Goal: Information Seeking & Learning: Understand process/instructions

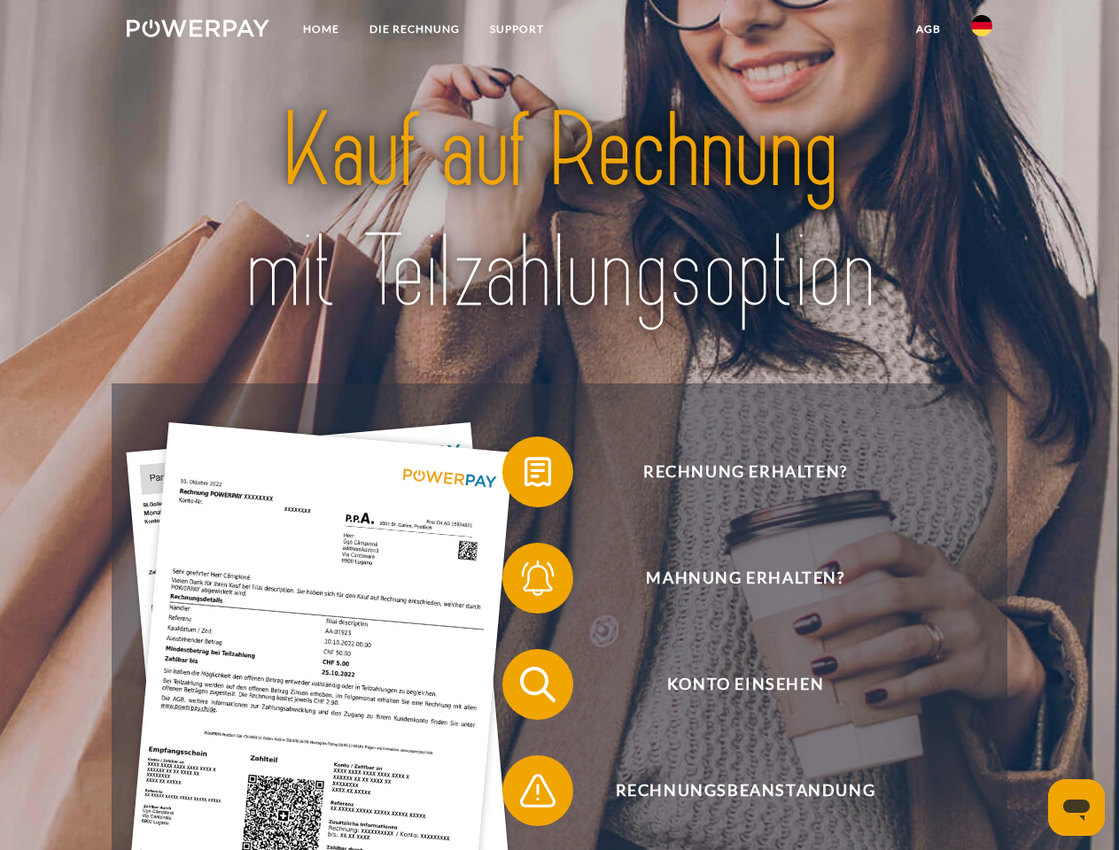
click at [198, 31] on img at bounding box center [198, 28] width 143 height 18
click at [981, 31] on img at bounding box center [981, 25] width 21 height 21
click at [927, 29] on link "agb" at bounding box center [928, 29] width 55 height 32
click at [524, 476] on span at bounding box center [511, 472] width 89 height 89
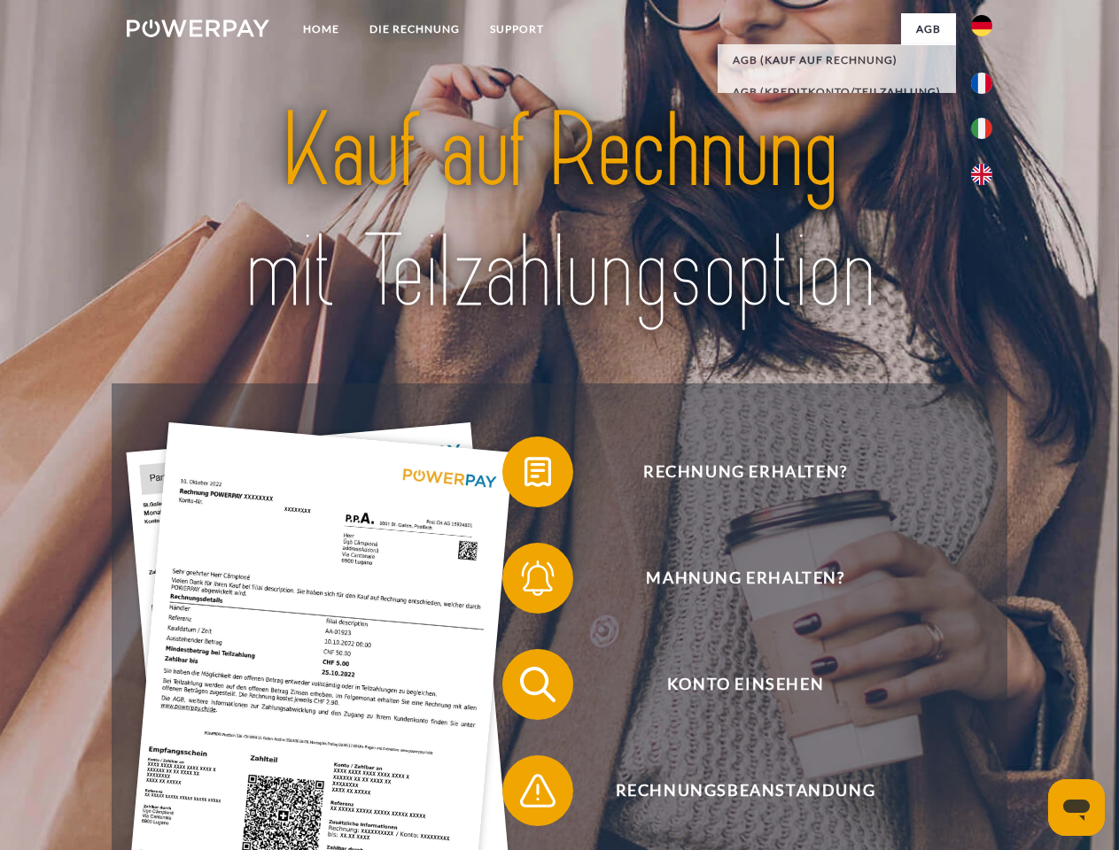
click at [524, 582] on span at bounding box center [511, 578] width 89 height 89
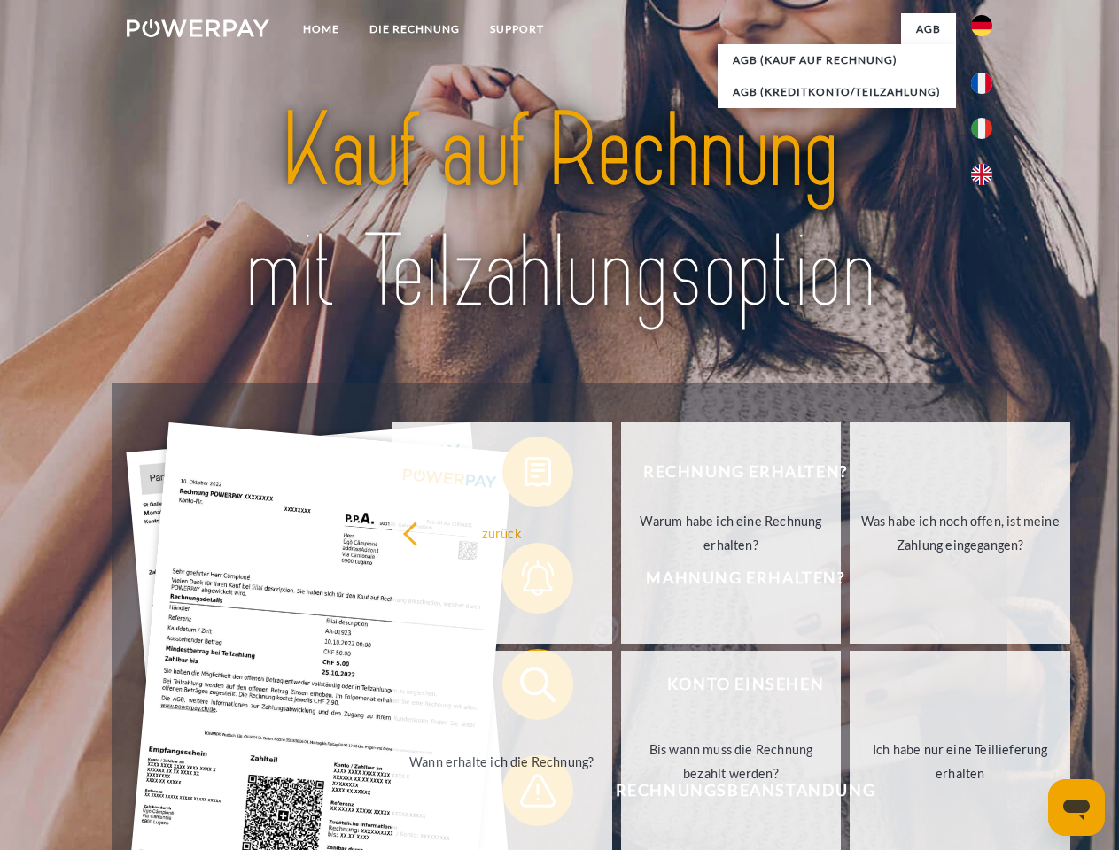
click at [621, 688] on link "Bis wann muss die Rechnung bezahlt werden?" at bounding box center [731, 761] width 221 height 221
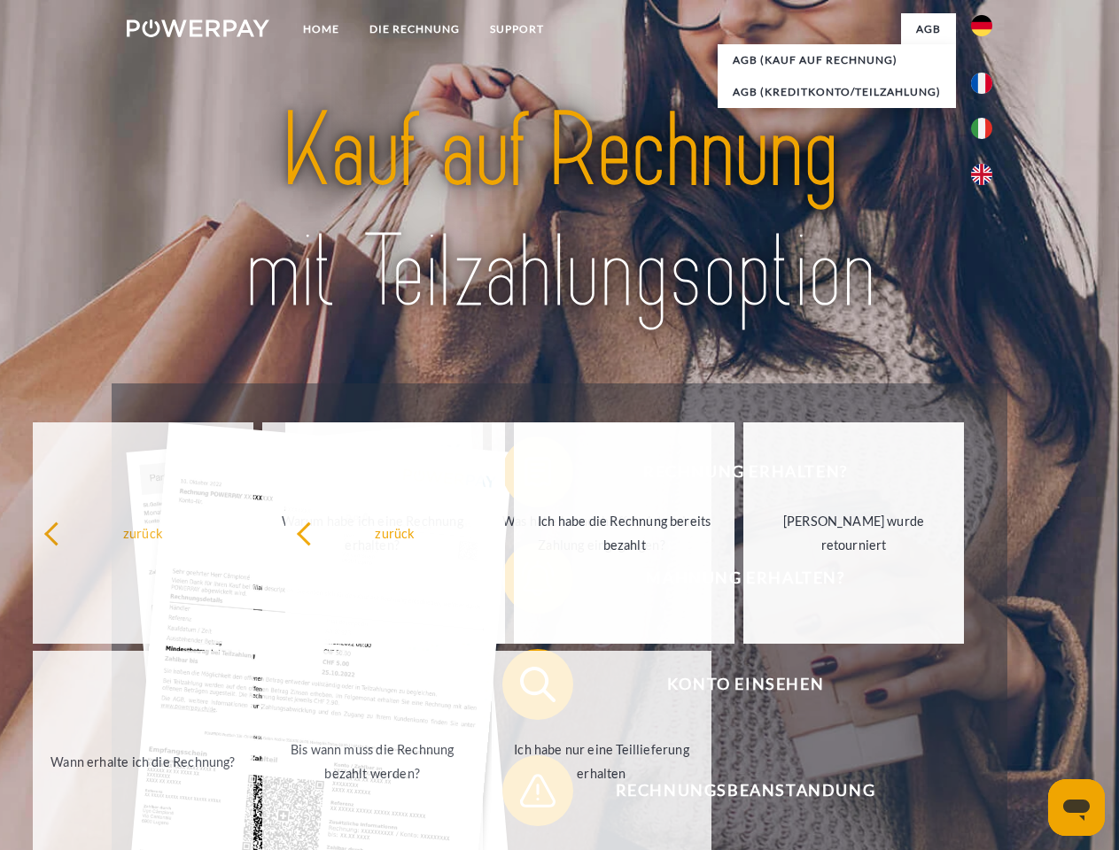
click at [524, 795] on span at bounding box center [511, 791] width 89 height 89
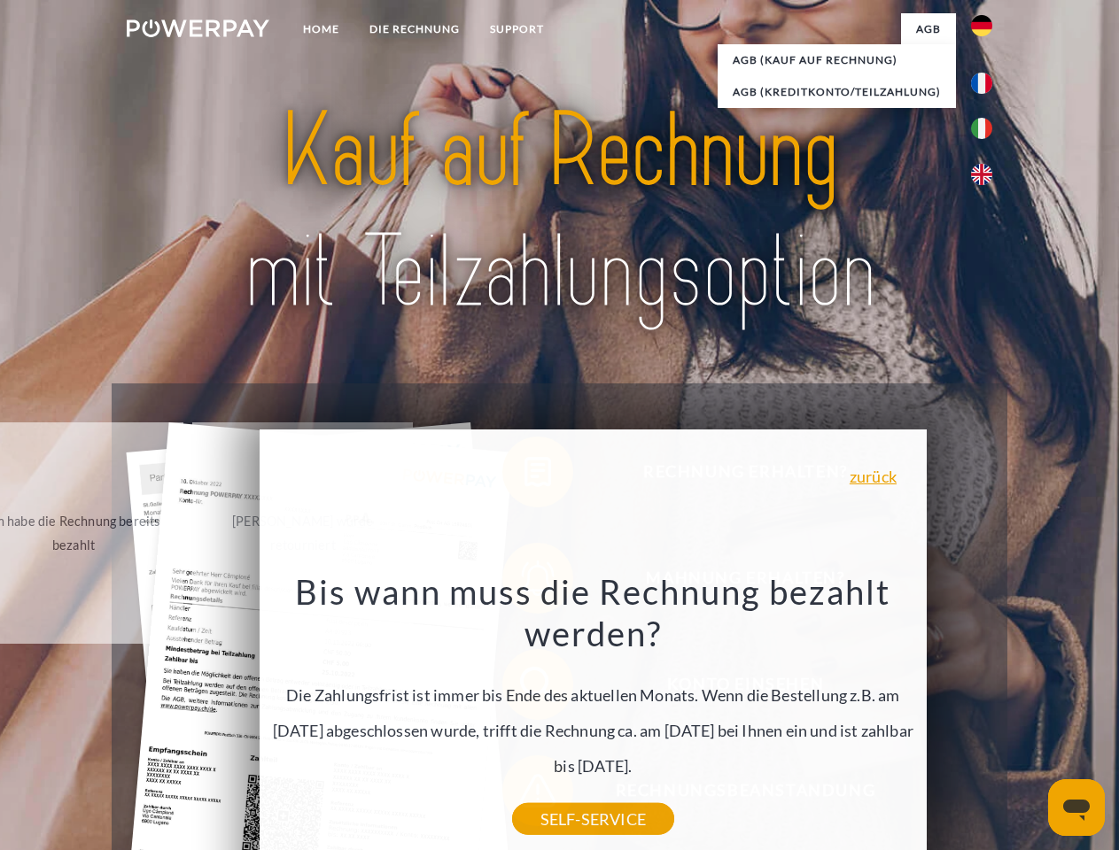
click at [1076, 808] on icon "Messaging-Fenster öffnen" at bounding box center [1076, 810] width 27 height 21
